Goal: Navigation & Orientation: Find specific page/section

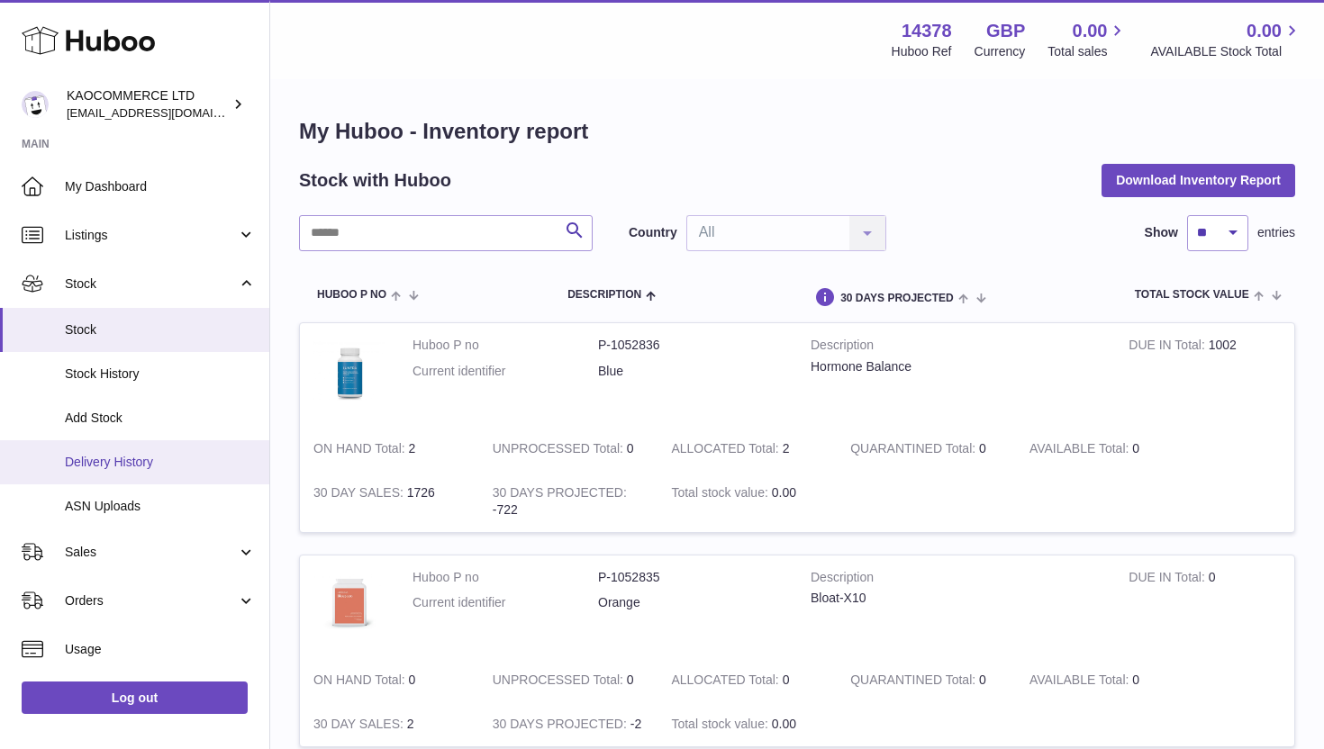
click at [148, 455] on span "Delivery History" at bounding box center [160, 462] width 191 height 17
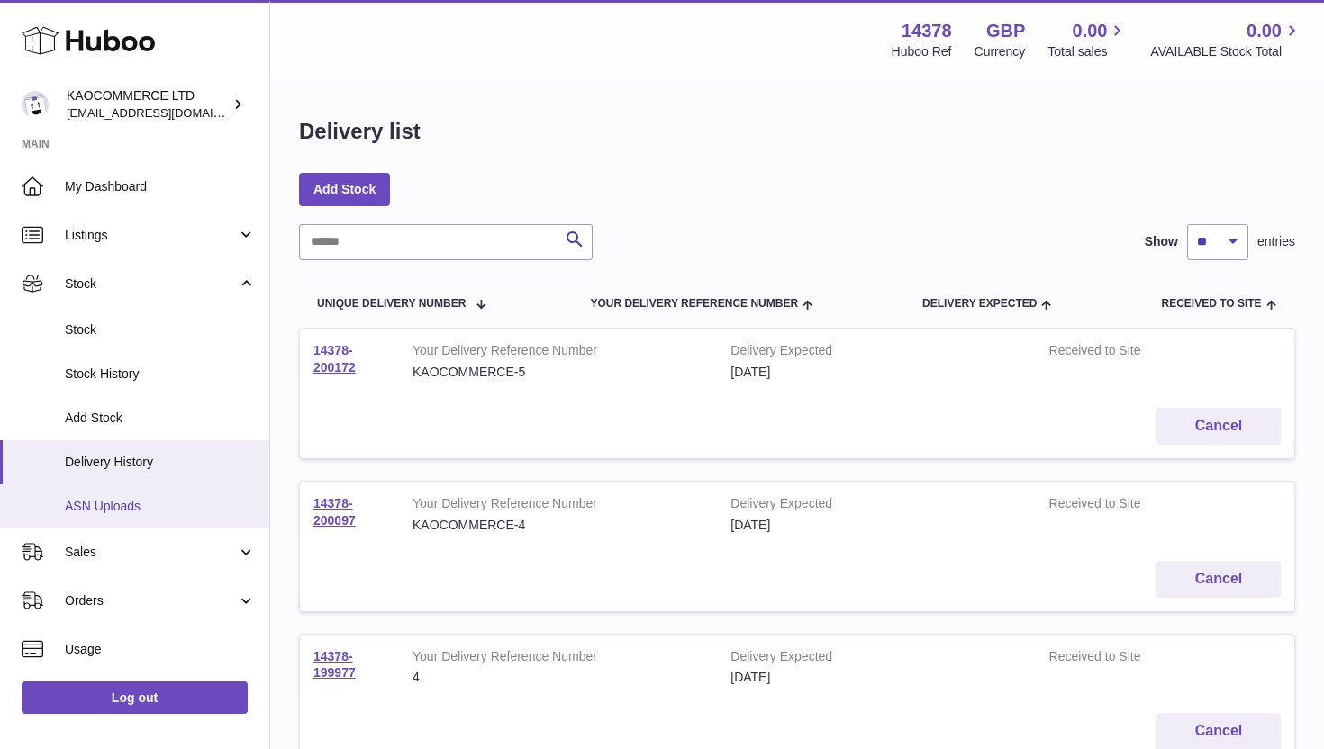
click at [123, 507] on span "ASN Uploads" at bounding box center [160, 506] width 191 height 17
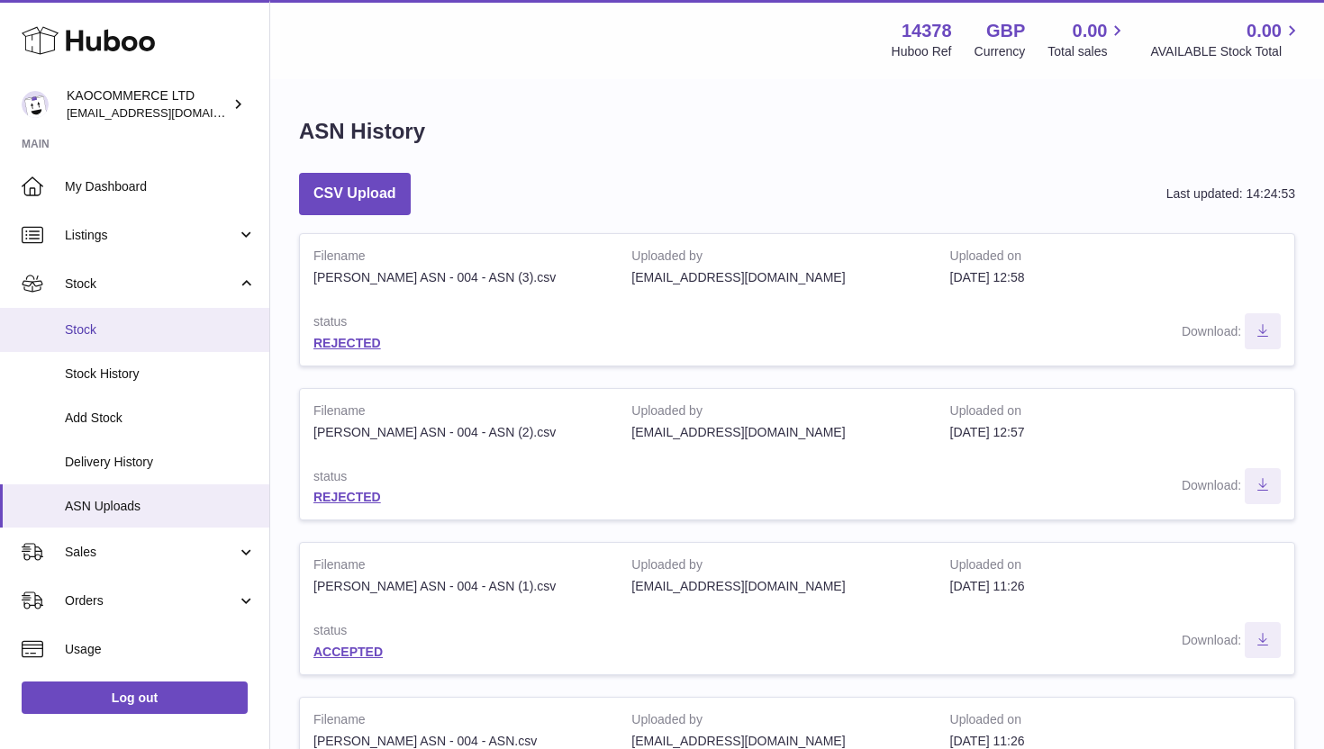
click at [127, 329] on span "Stock" at bounding box center [160, 329] width 191 height 17
